Goal: Complete application form: Complete application form

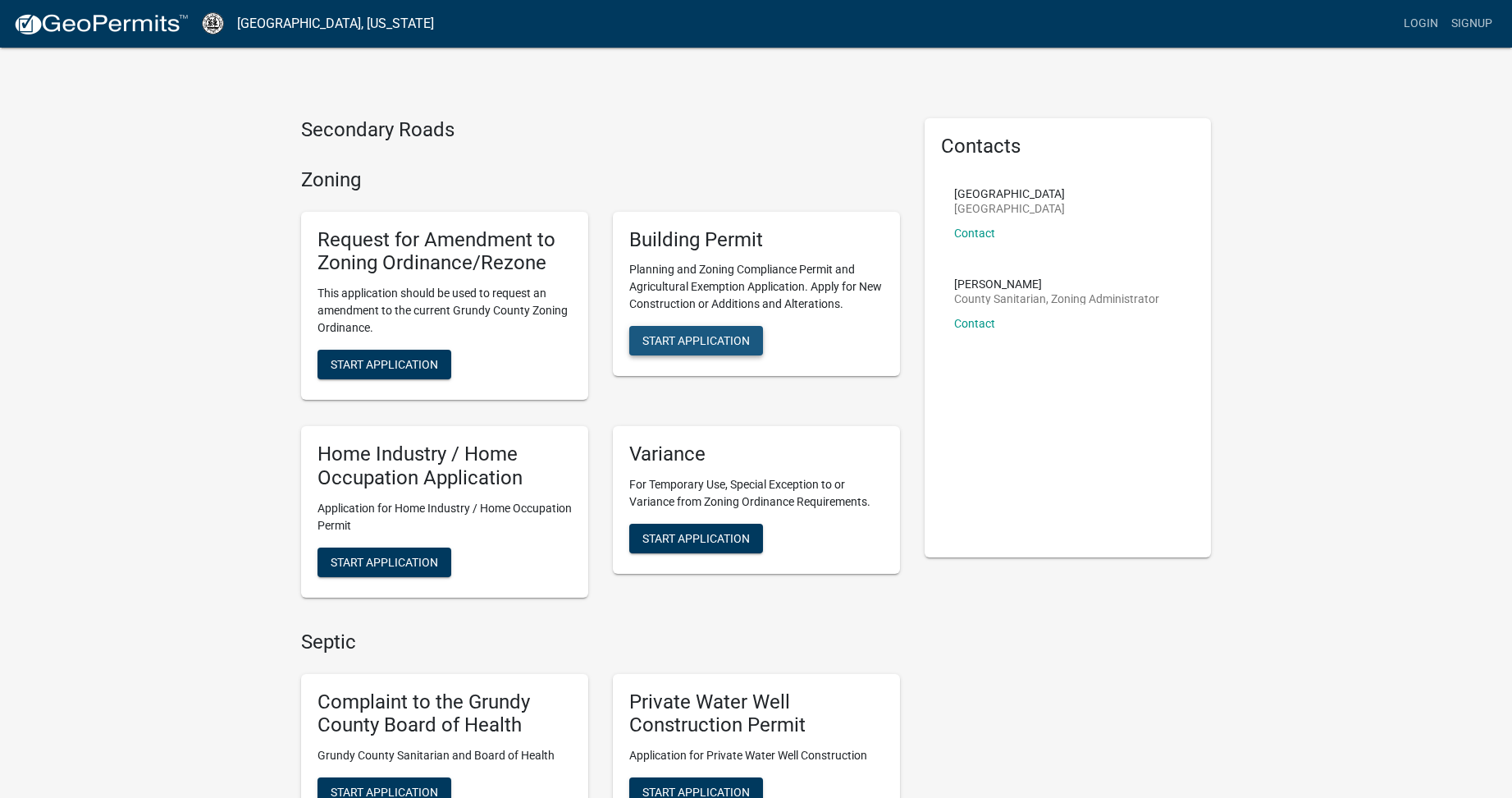
click at [710, 337] on span "Start Application" at bounding box center [696, 341] width 107 height 14
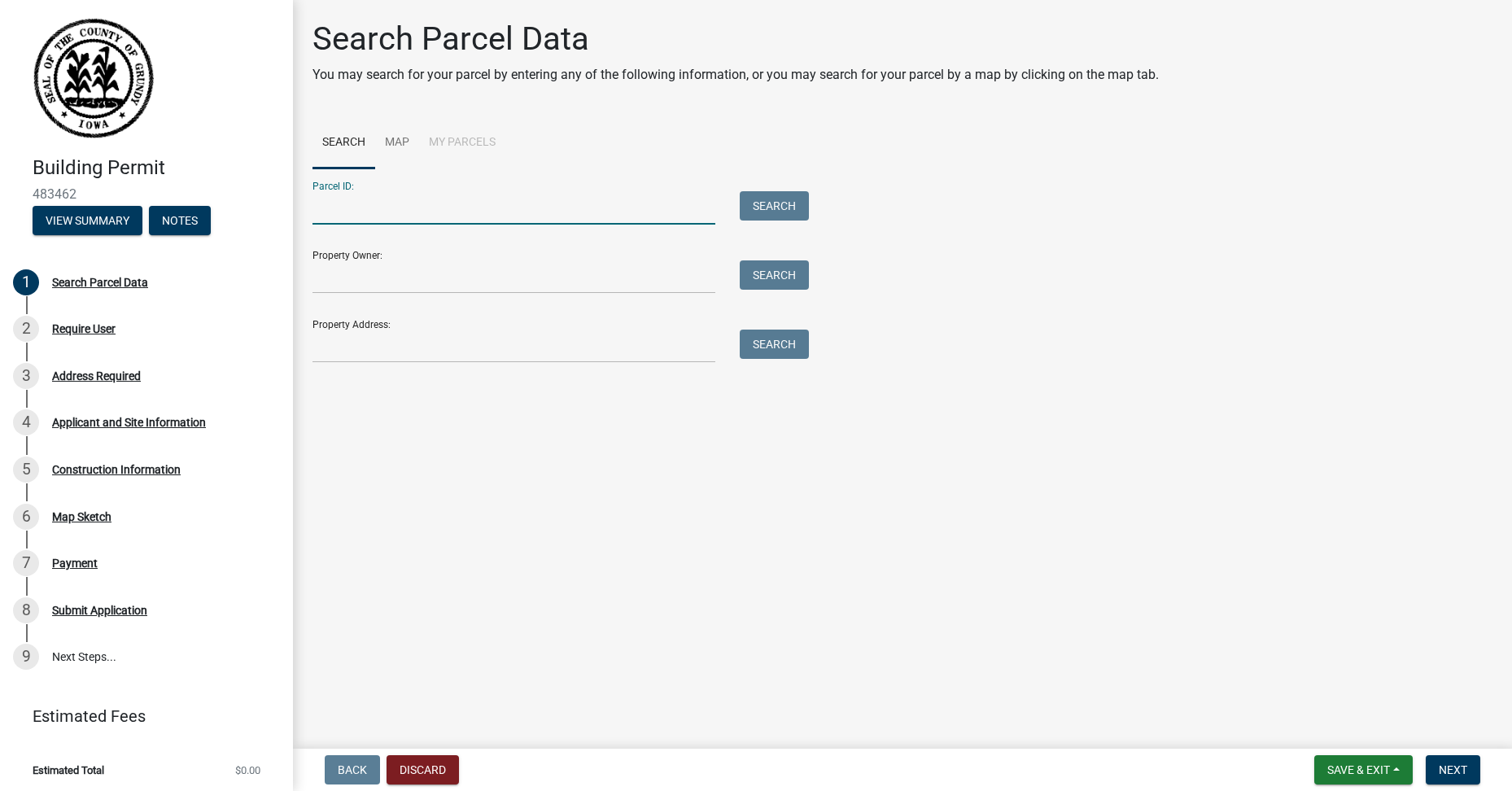
click at [327, 211] on input "Parcel ID:" at bounding box center [513, 208] width 403 height 33
type input "351-B"
click at [768, 203] on button "Search" at bounding box center [774, 205] width 69 height 29
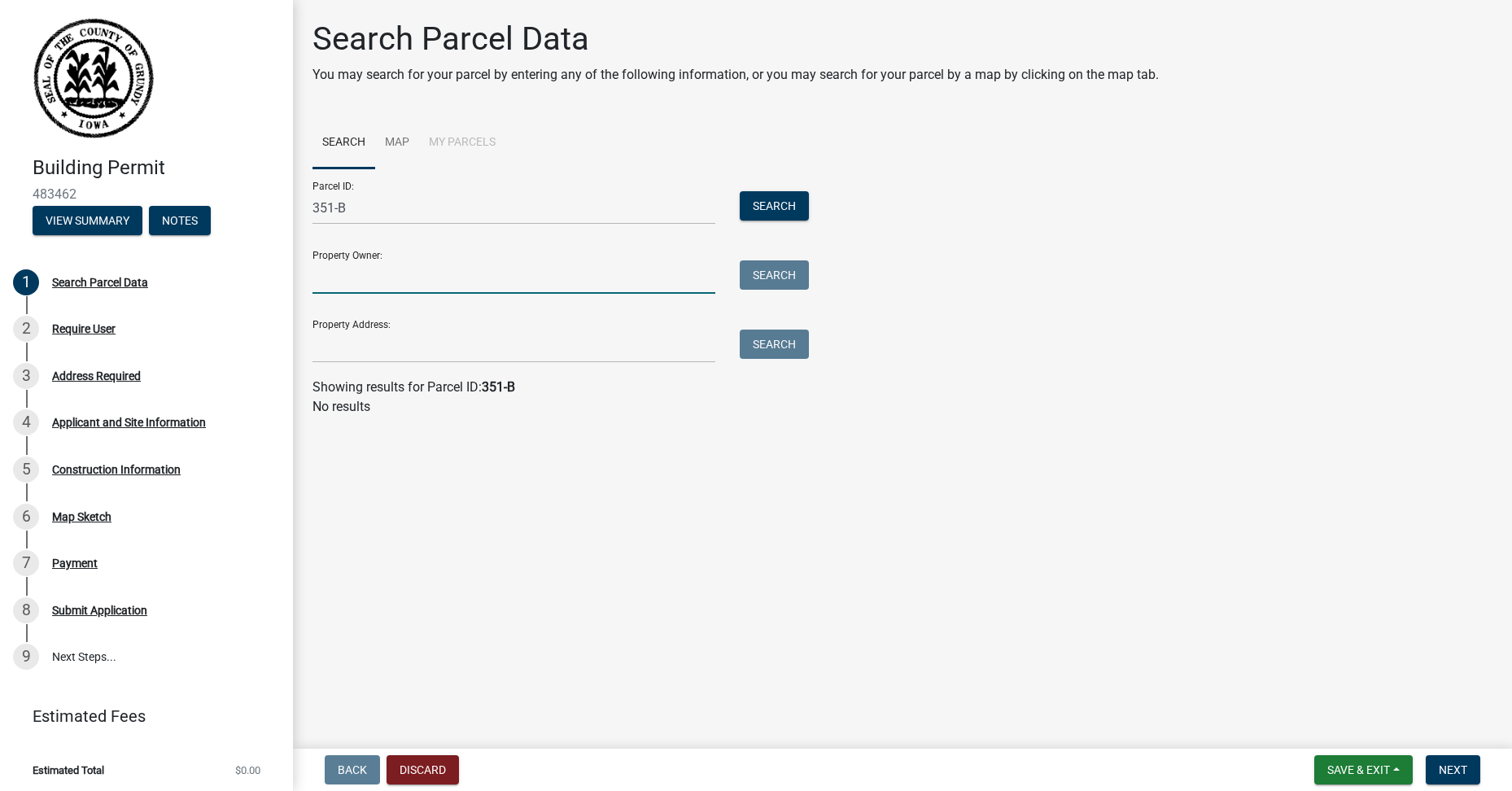
click at [360, 276] on input "Property Owner:" at bounding box center [513, 277] width 403 height 33
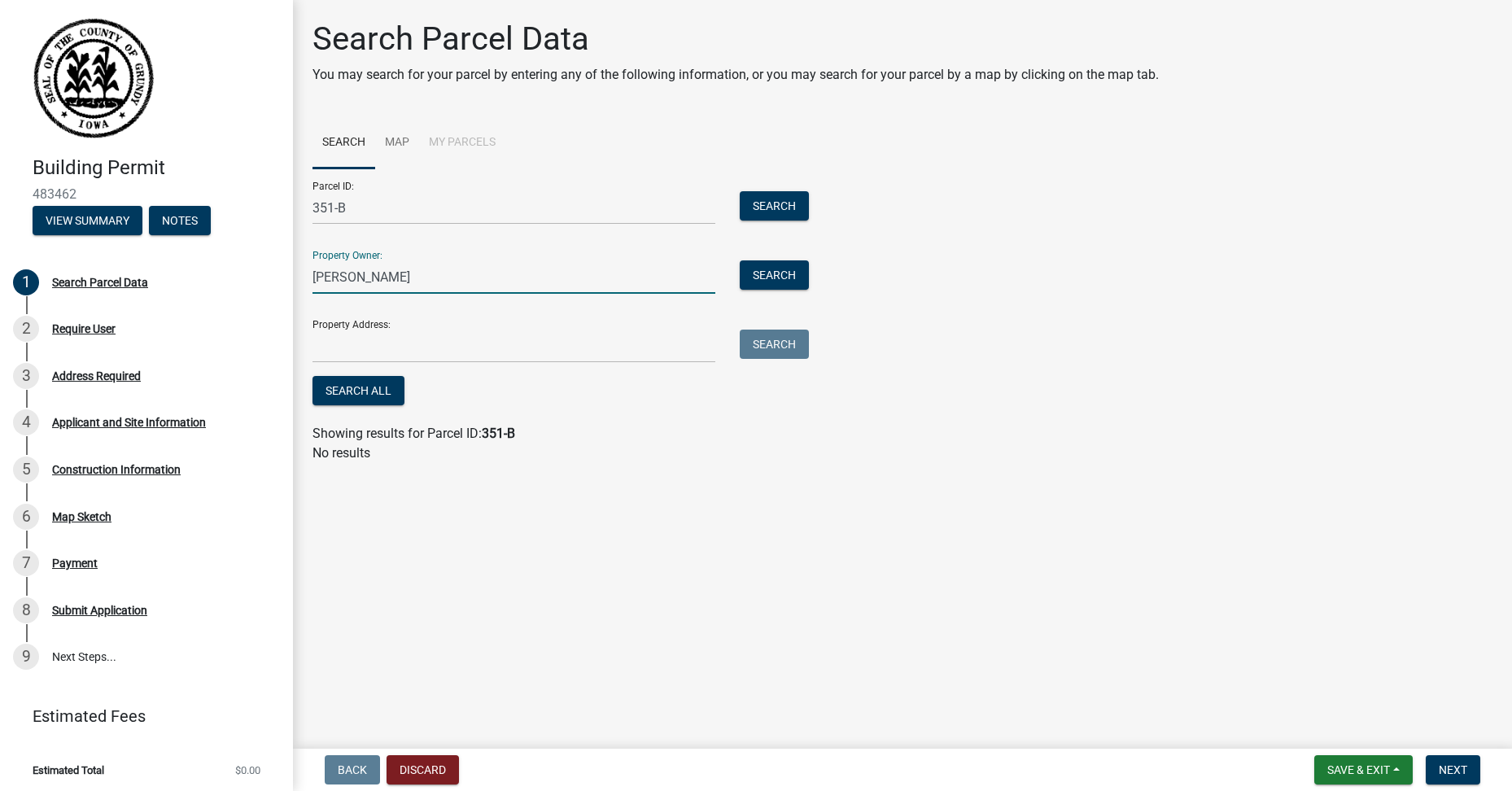
type input "[PERSON_NAME]"
click at [359, 212] on input "351-B" at bounding box center [513, 208] width 403 height 33
type input "3"
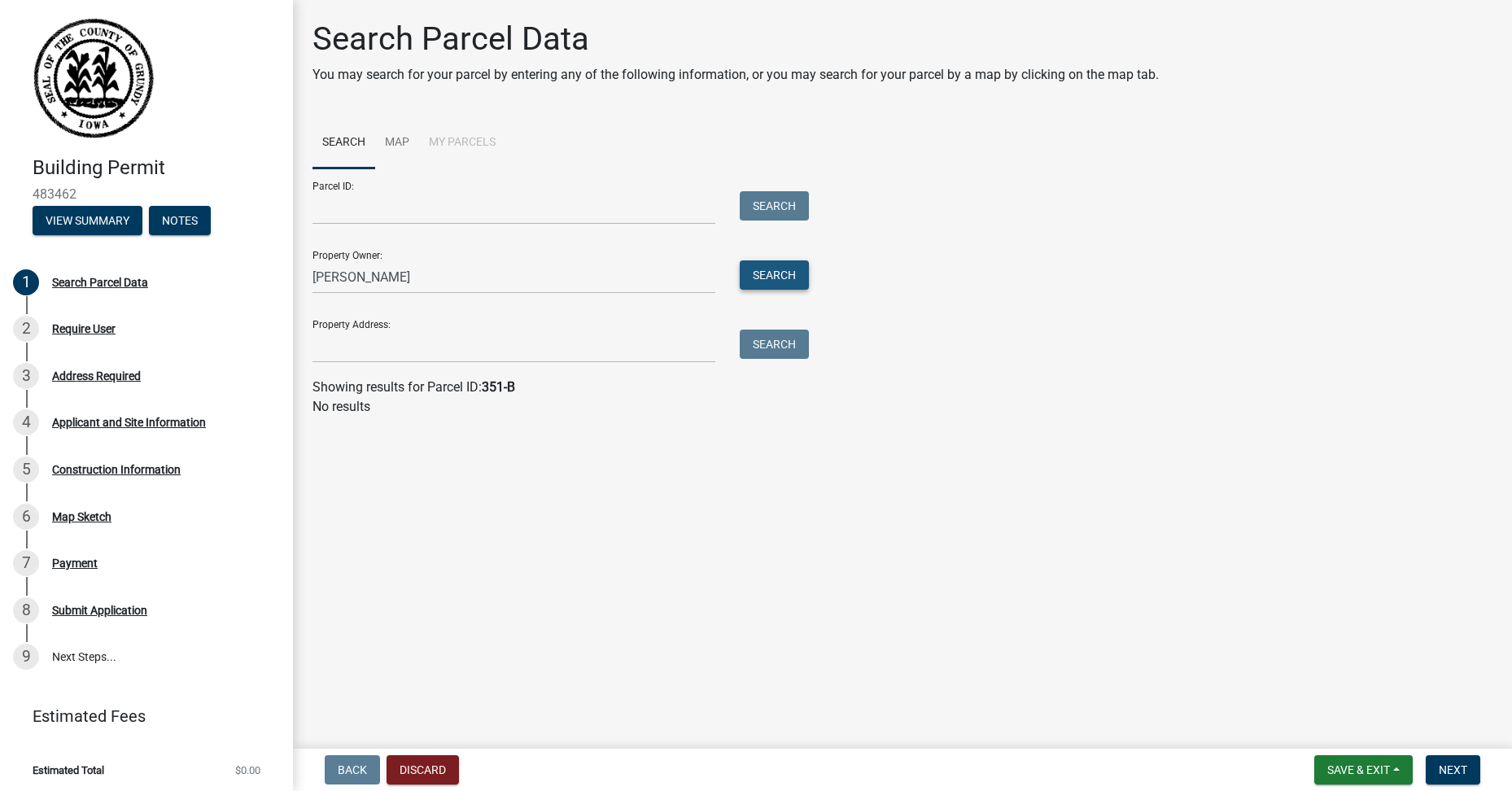
click at [771, 274] on button "Search" at bounding box center [774, 275] width 69 height 29
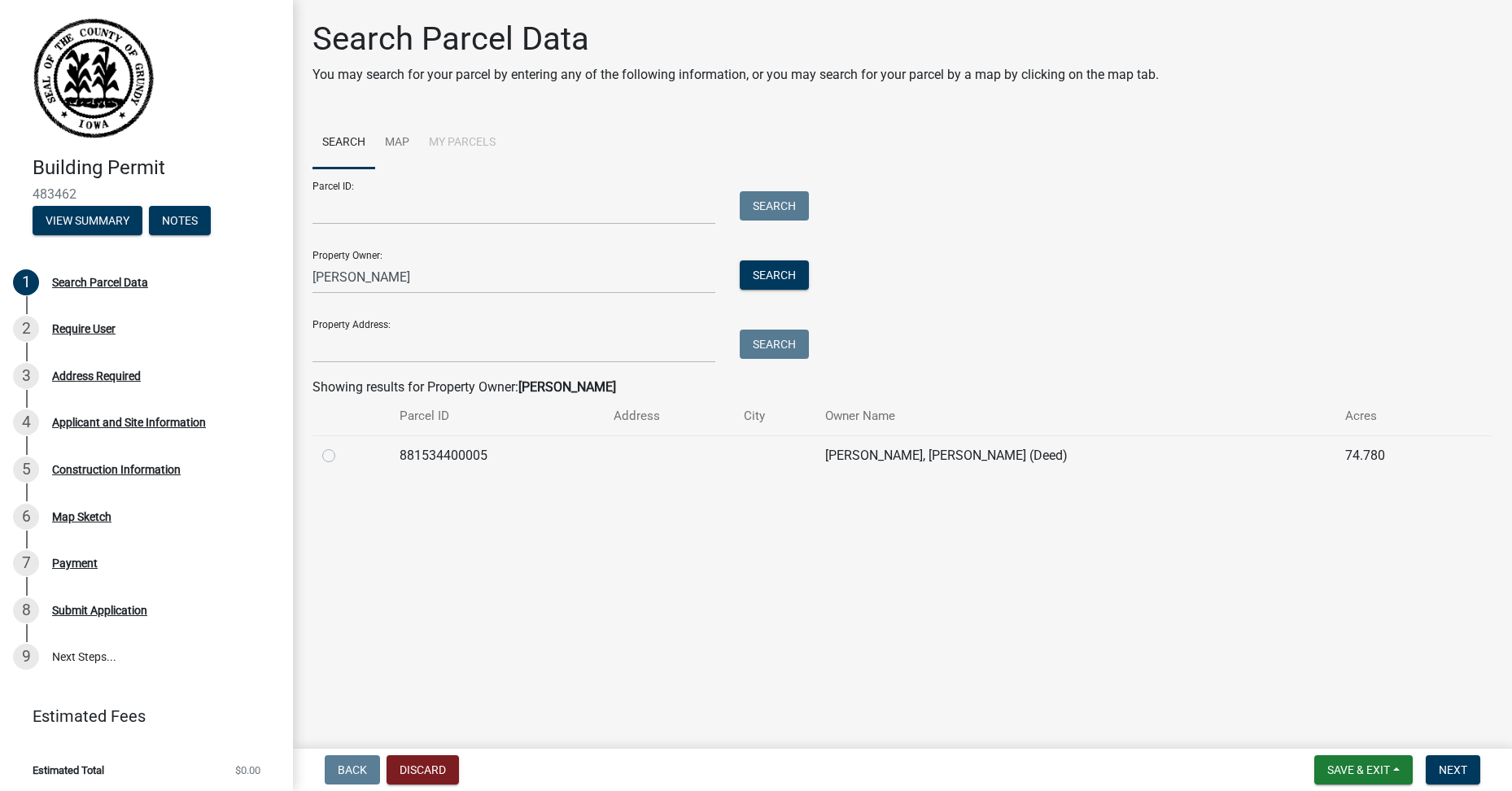
click at [449, 454] on td "881534400005" at bounding box center [496, 455] width 213 height 40
copy td "881534400005"
click at [324, 212] on input "Parcel ID:" at bounding box center [513, 208] width 403 height 33
paste input "881534400005"
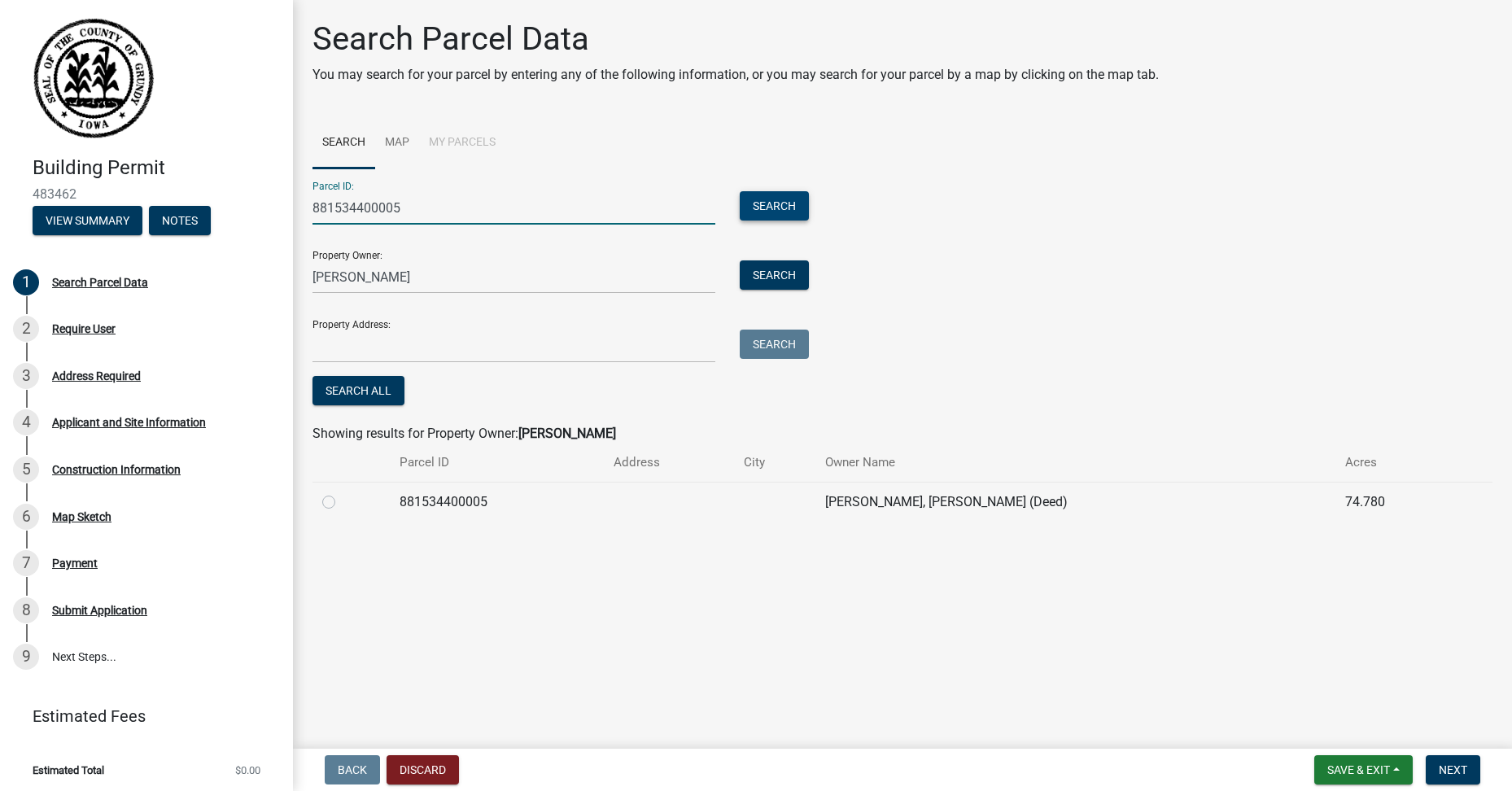
type input "881534400005"
click at [769, 205] on button "Search" at bounding box center [774, 205] width 69 height 29
click at [342, 492] on label at bounding box center [342, 492] width 0 height 0
click at [342, 501] on input "radio" at bounding box center [347, 497] width 11 height 11
radio input "true"
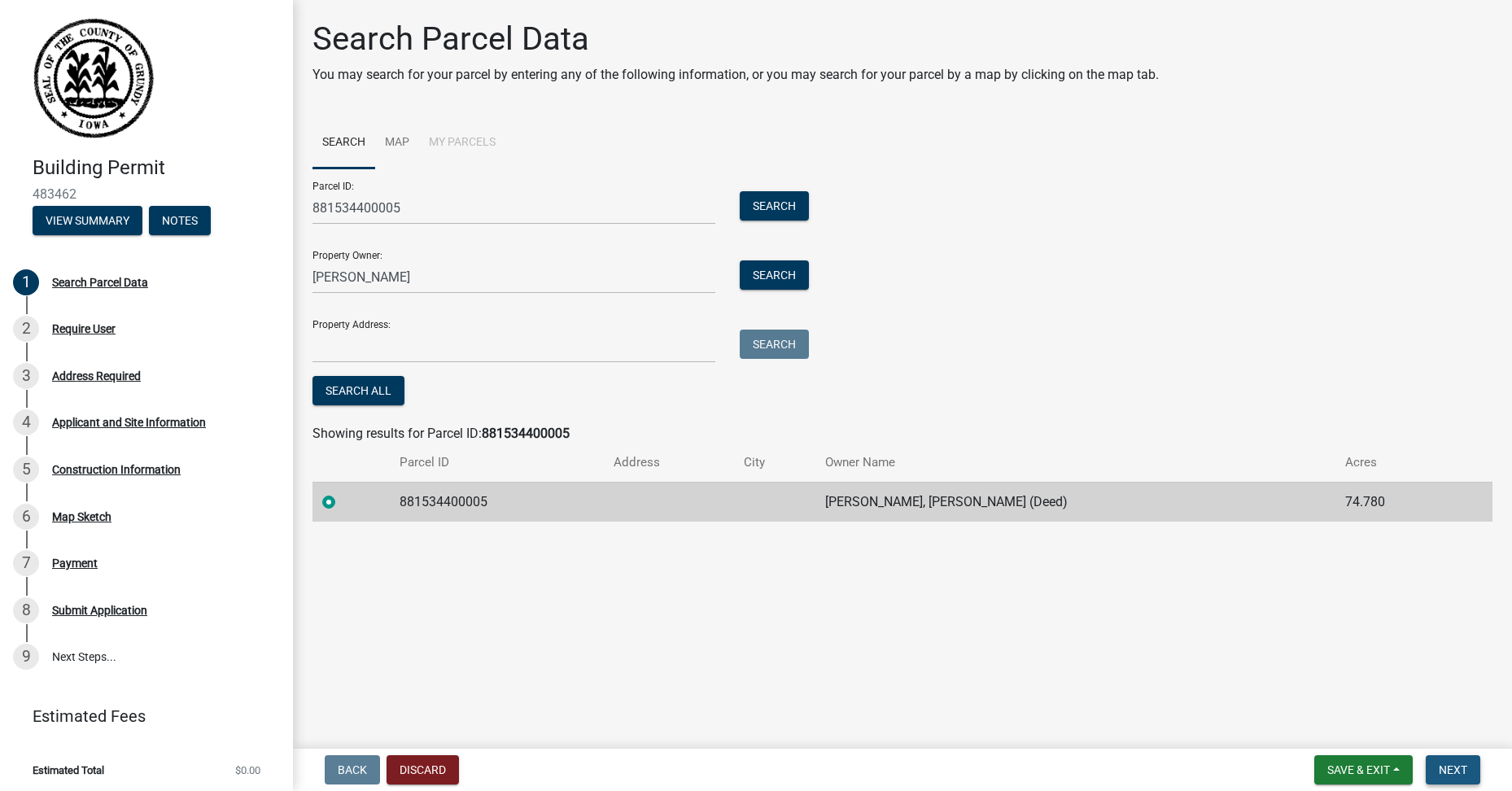
click at [1457, 767] on span "Next" at bounding box center [1453, 770] width 28 height 13
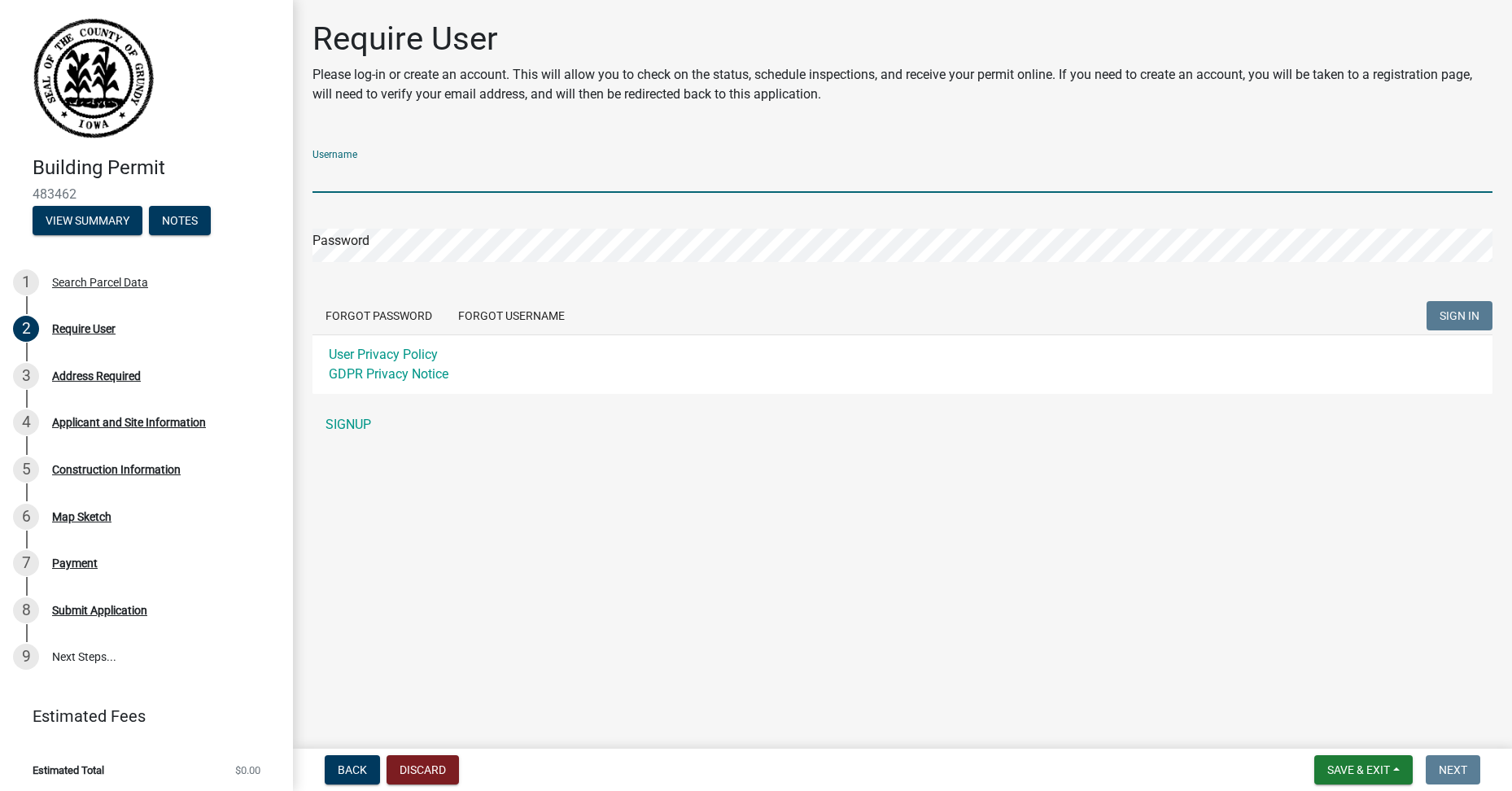
click at [411, 172] on input "Username" at bounding box center [902, 176] width 1180 height 33
type input "J"
type input "[PERSON_NAME] Tuathanach, LLC"
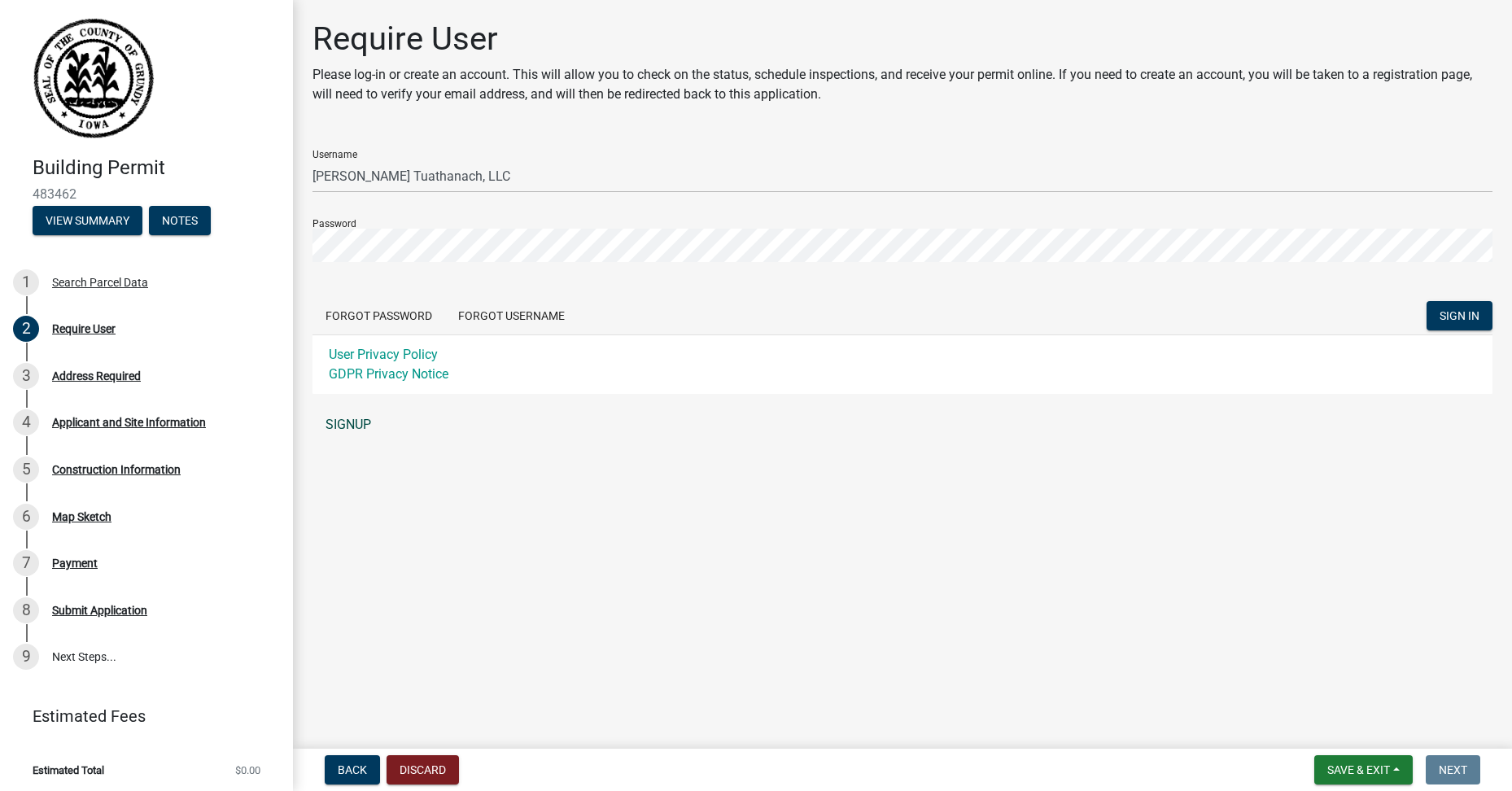
click at [351, 424] on link "SIGNUP" at bounding box center [902, 424] width 1180 height 33
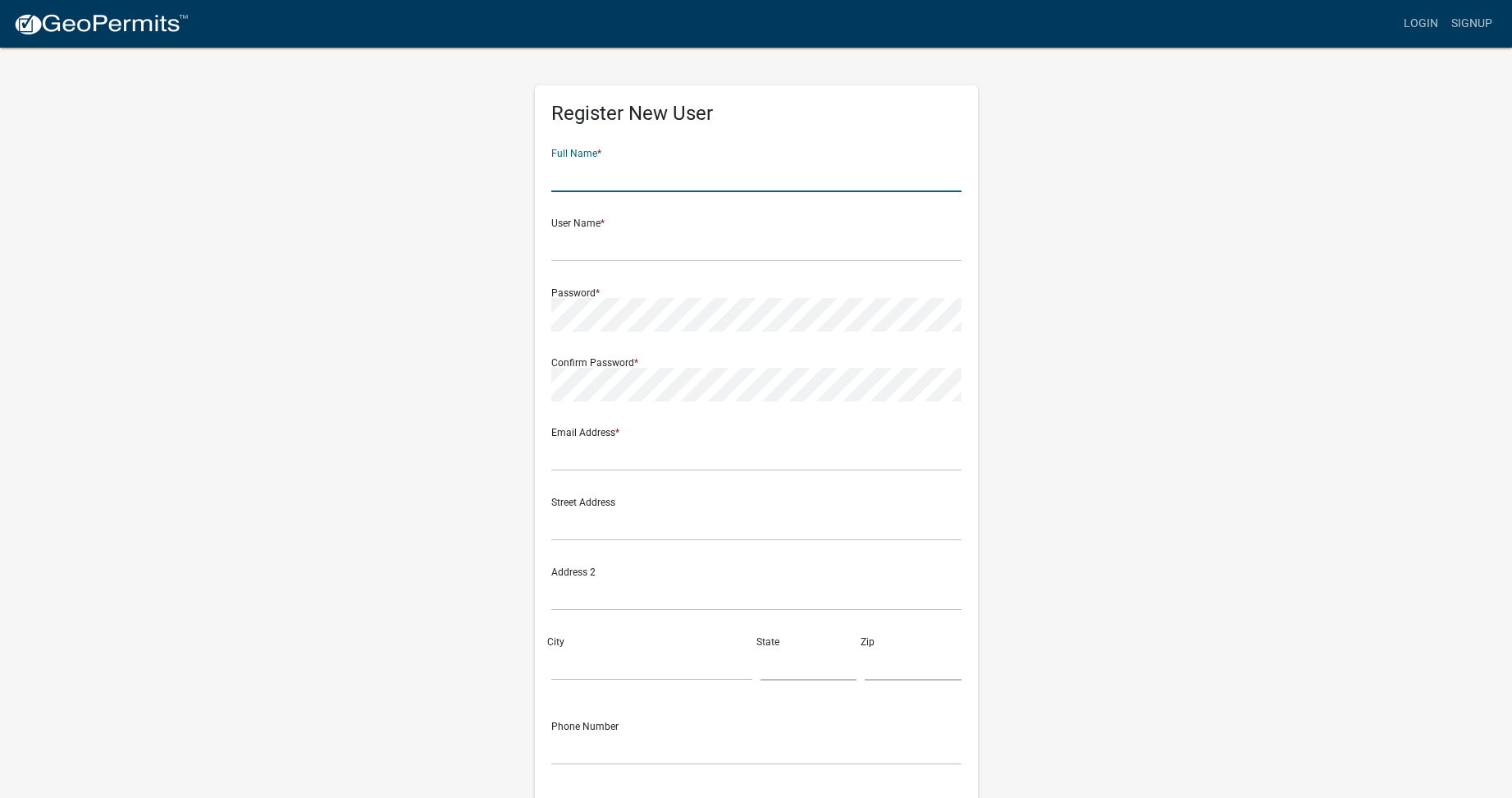
click at [678, 180] on input "text" at bounding box center [756, 176] width 410 height 34
type input "[PERSON_NAME] [PERSON_NAME]"
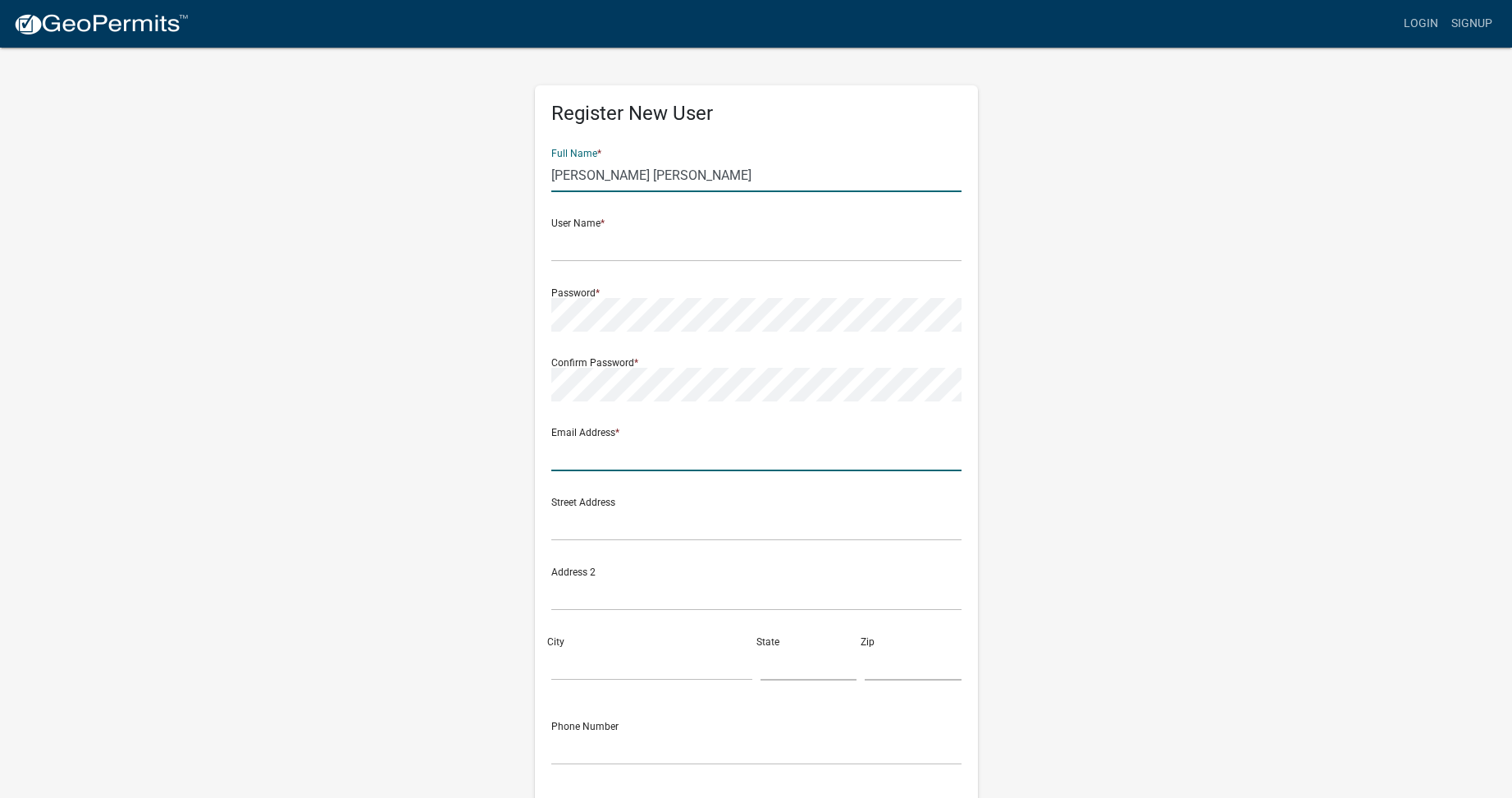
type input "[PERSON_NAME][EMAIL_ADDRESS][DOMAIN_NAME]"
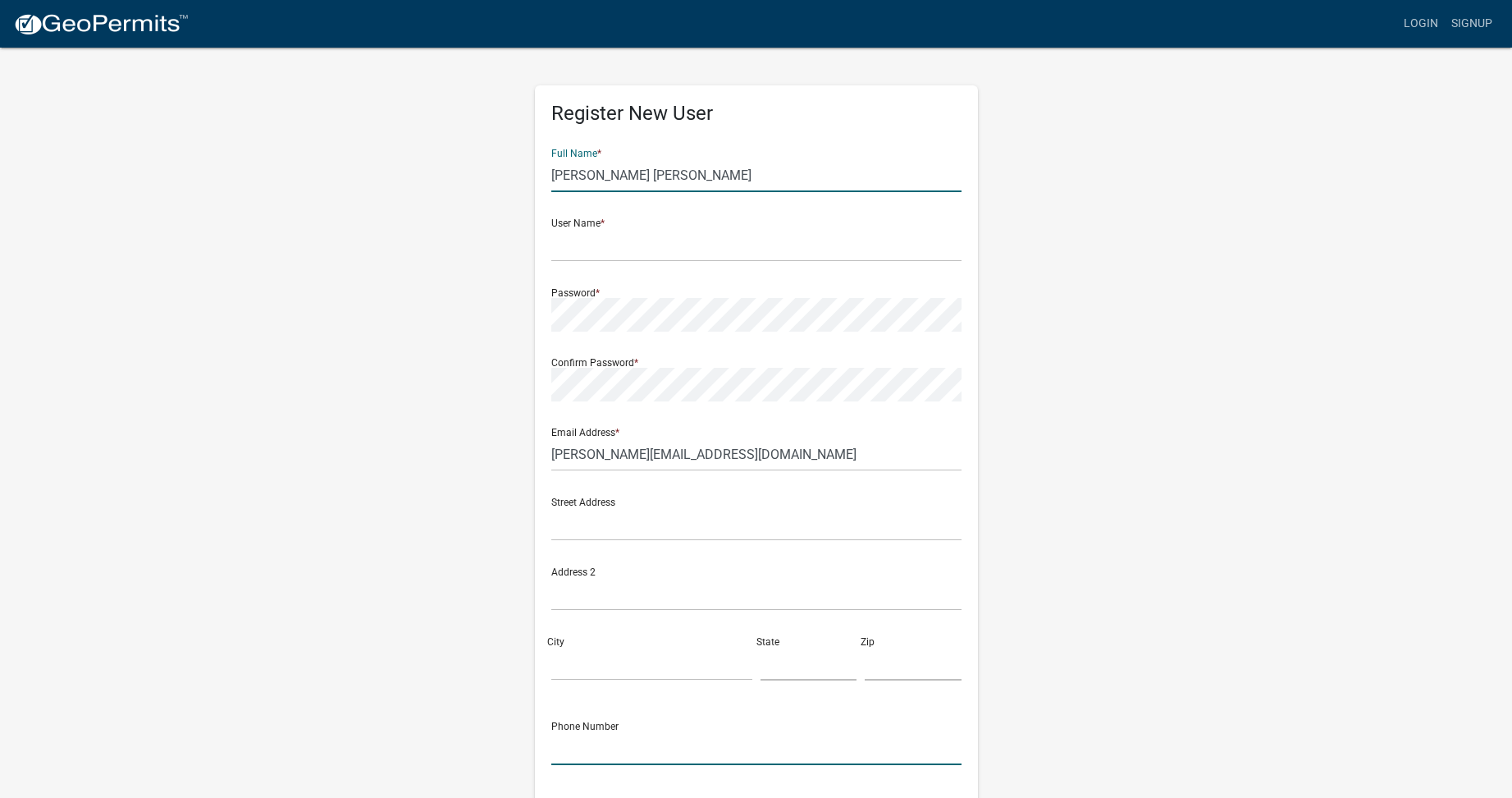
type input "3192403139"
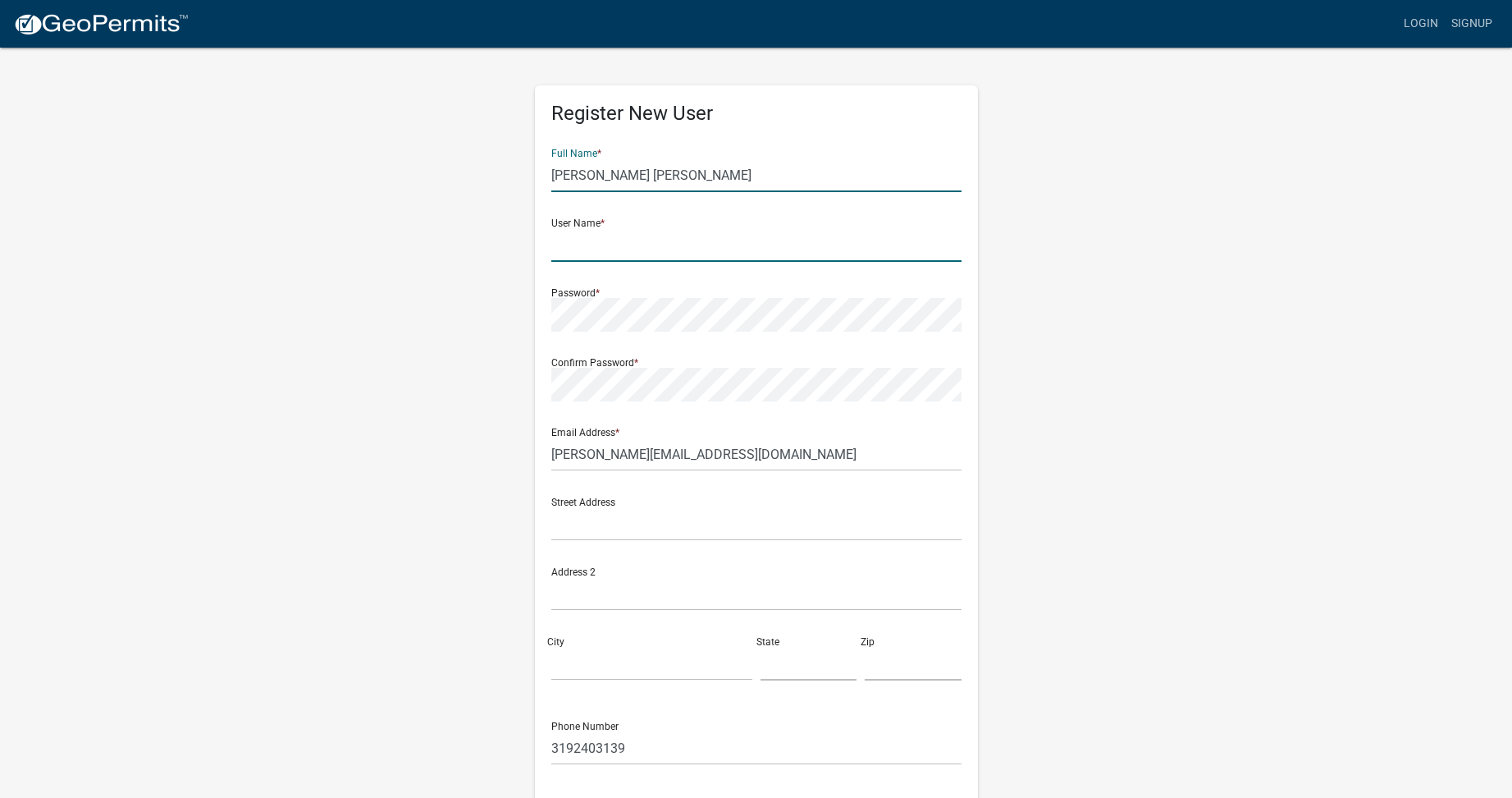
click at [586, 251] on input "text" at bounding box center [756, 245] width 410 height 34
type input "c"
type input "[PERSON_NAME] Tuathanach,LLC"
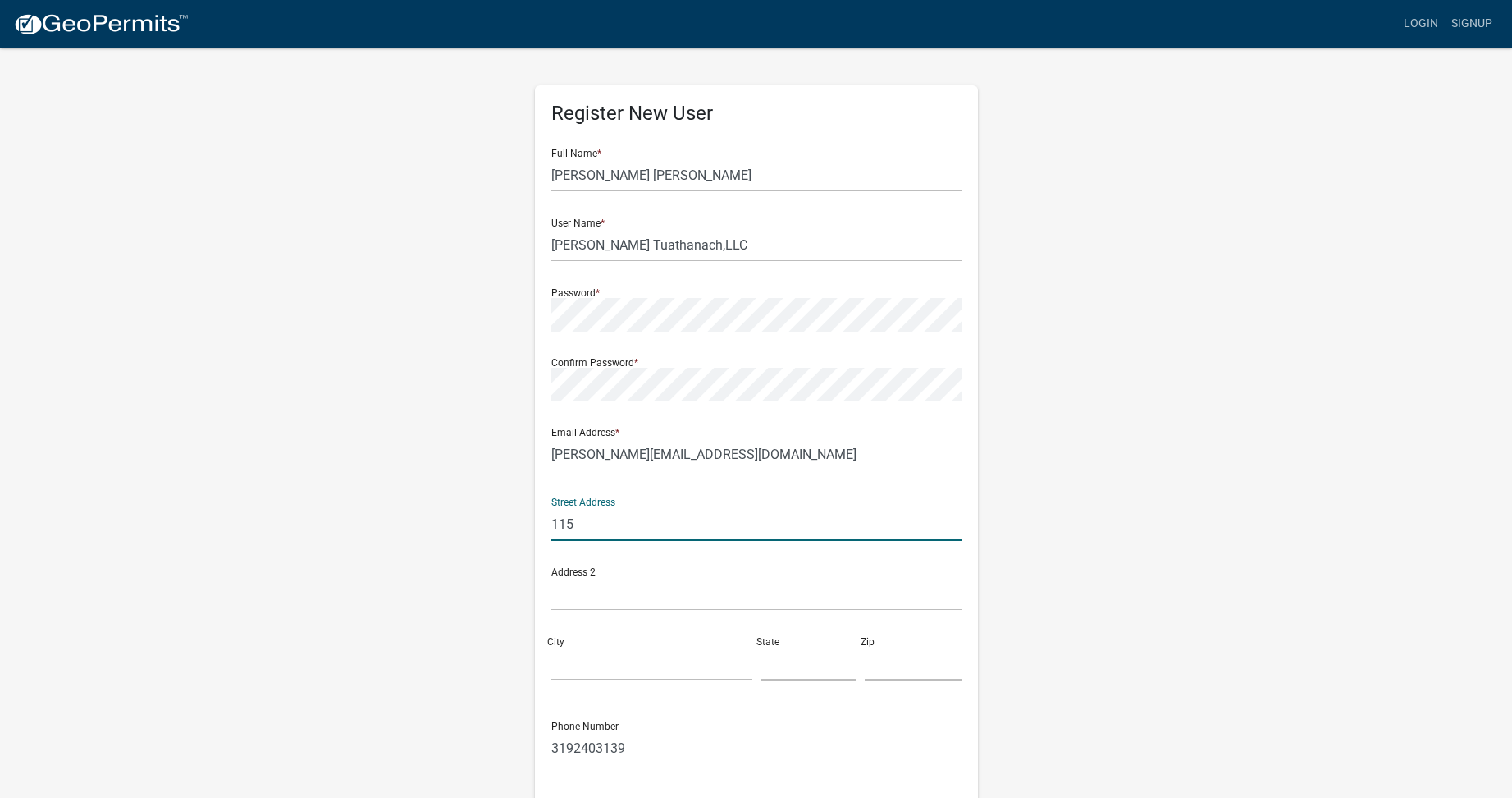
type input "[STREET_ADDRESS][PERSON_NAME]"
type input "[PERSON_NAME]"
type input "[US_STATE]"
type input "50643"
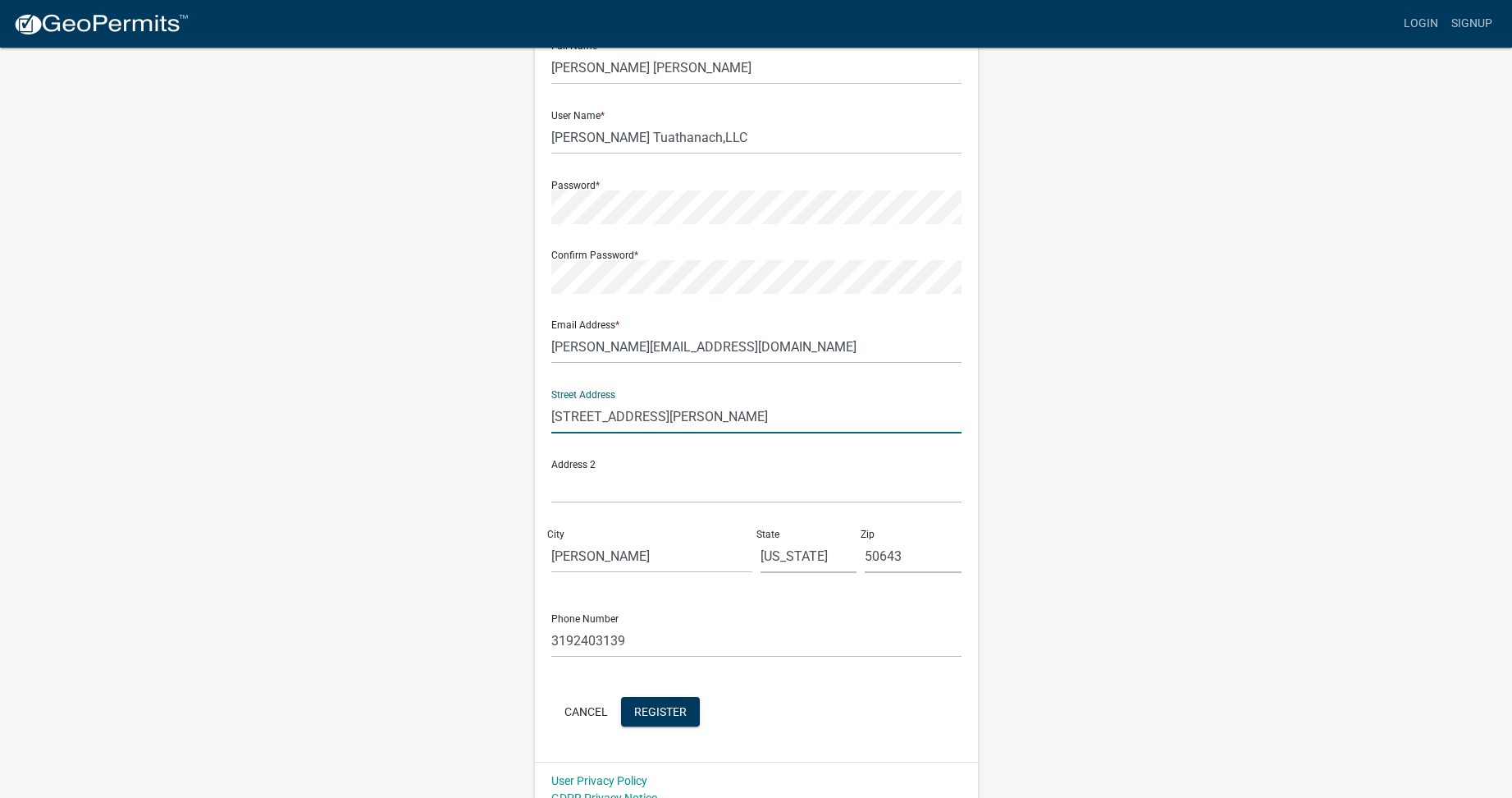
scroll to position [127, 0]
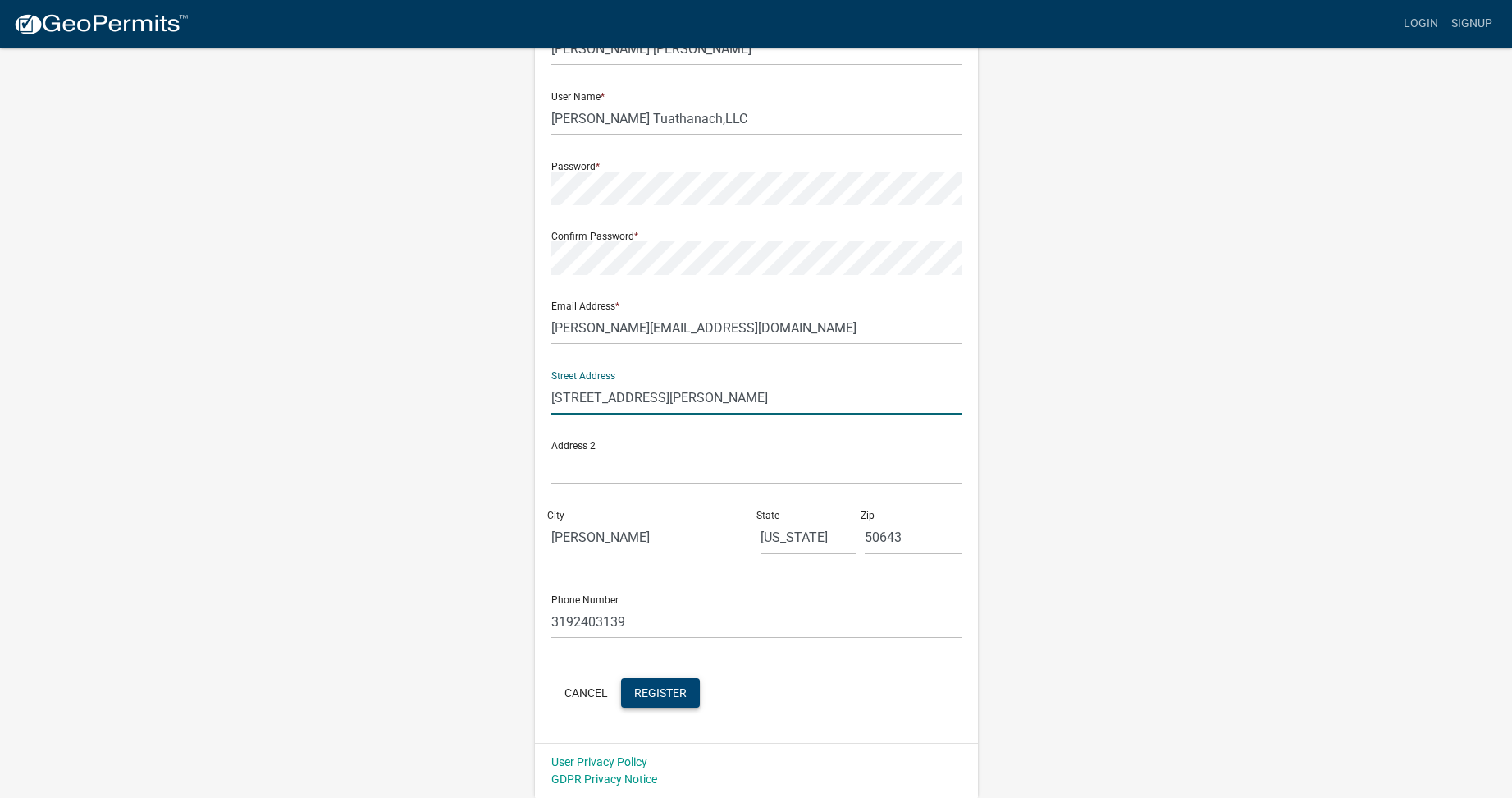
click at [648, 688] on span "Register" at bounding box center [660, 692] width 52 height 14
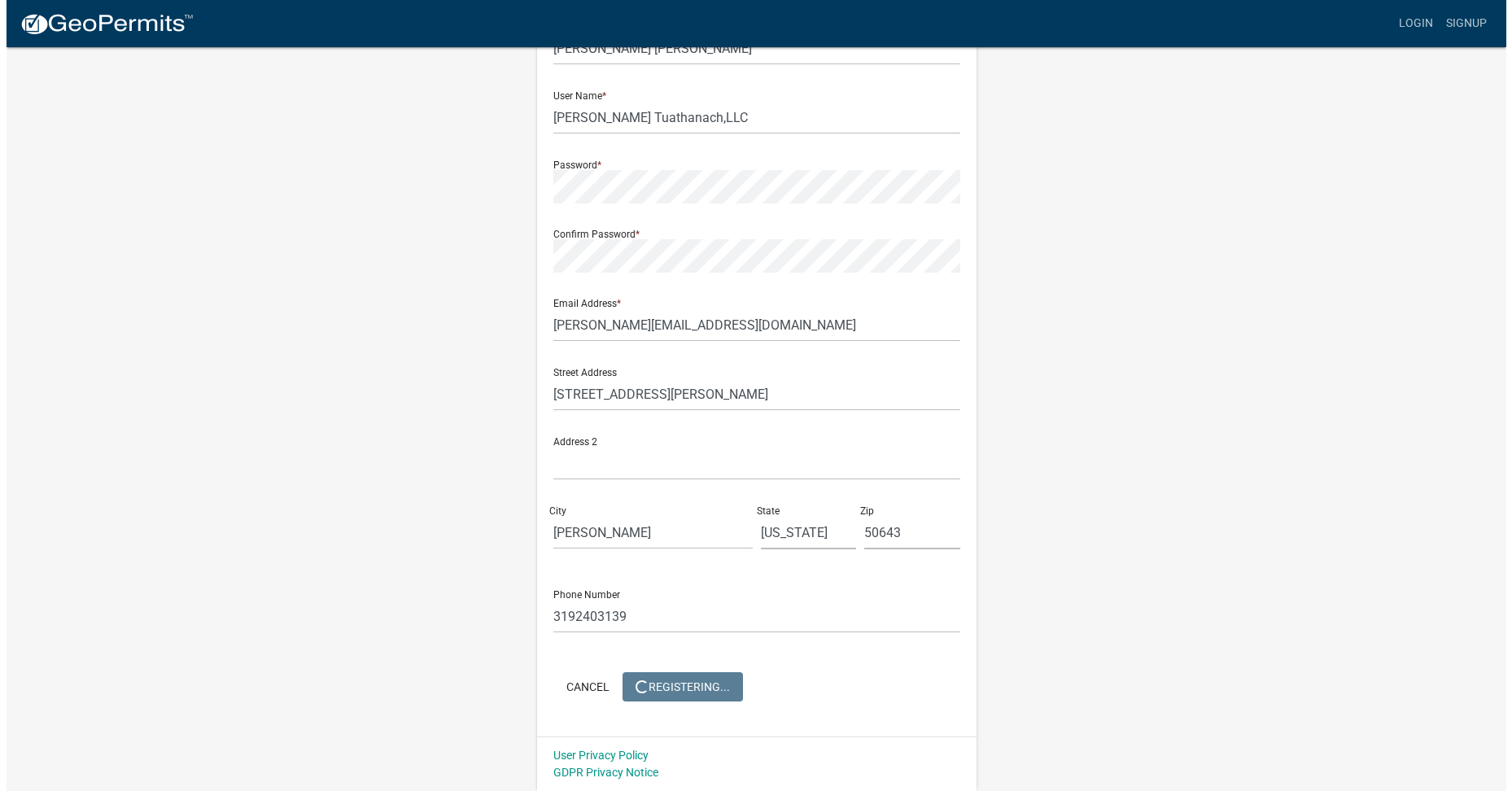
scroll to position [0, 0]
